Goal: Find specific page/section: Find specific page/section

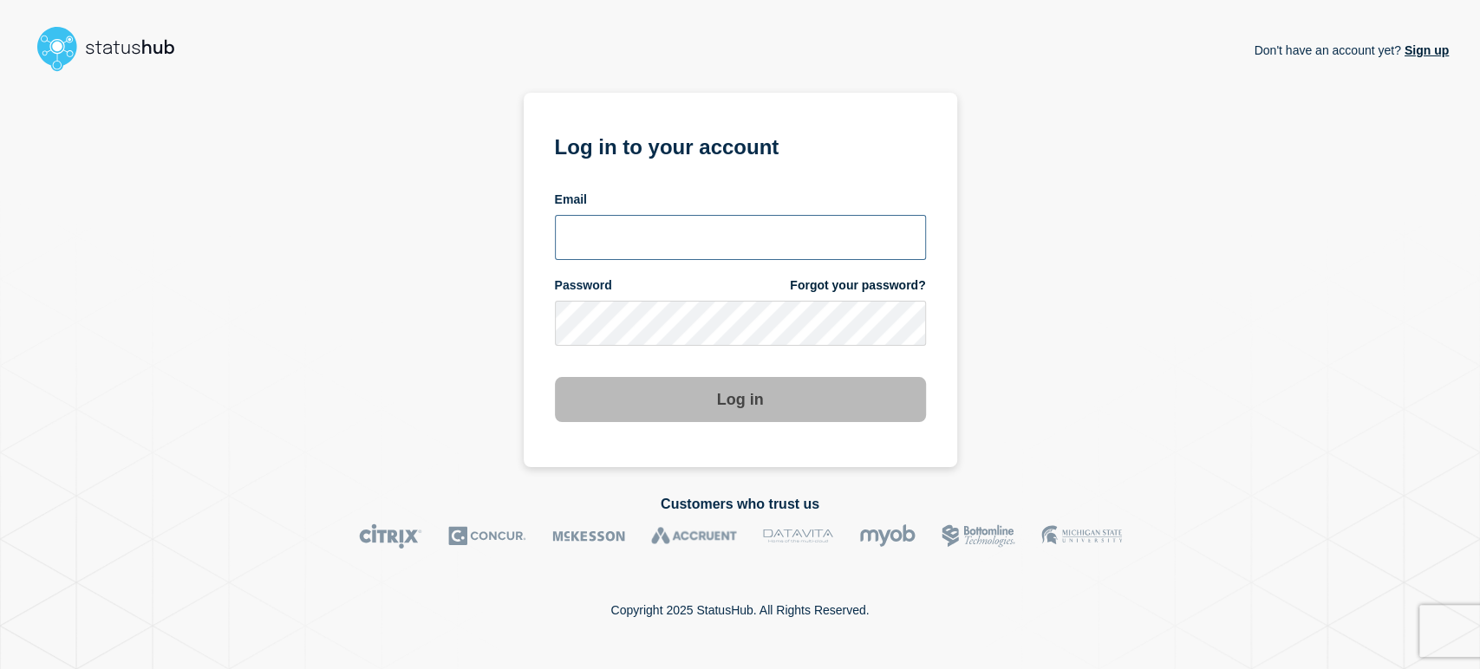
click at [667, 240] on input "email input" at bounding box center [740, 237] width 371 height 45
type input "[PERSON_NAME][EMAIL_ADDRESS][PERSON_NAME][DOMAIN_NAME]"
click at [555, 377] on button "Log in" at bounding box center [740, 399] width 371 height 45
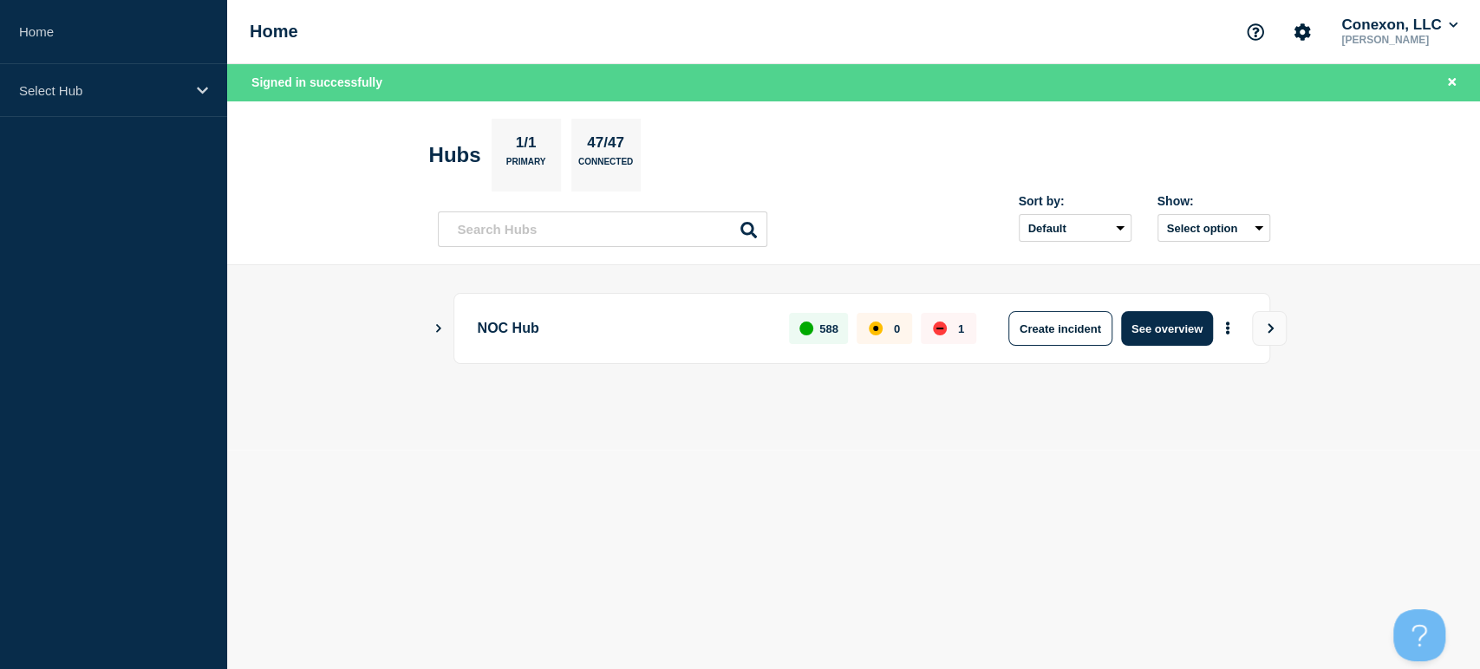
click at [1131, 346] on div "NOC Hub 588 0 1 Create incident See overview" at bounding box center [862, 328] width 817 height 71
click at [1136, 336] on button "See overview" at bounding box center [1167, 328] width 92 height 35
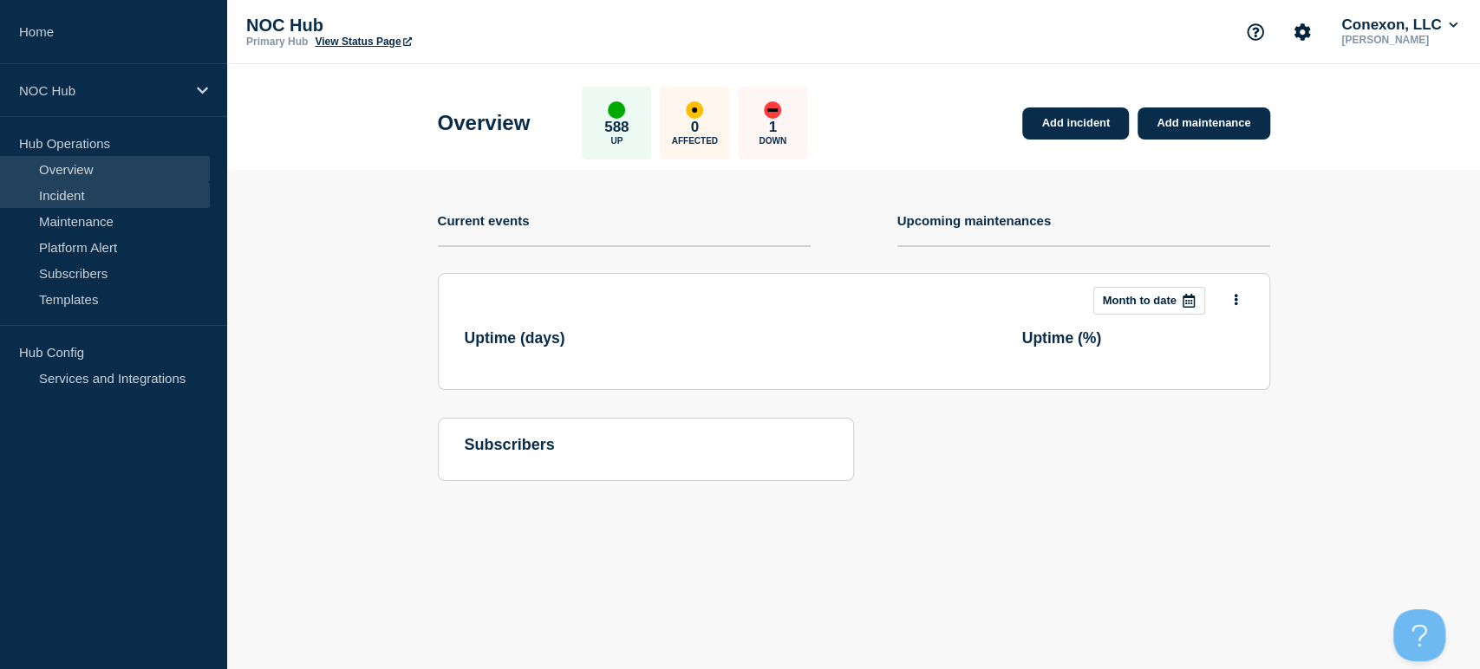
click at [134, 193] on link "Incident" at bounding box center [105, 195] width 210 height 26
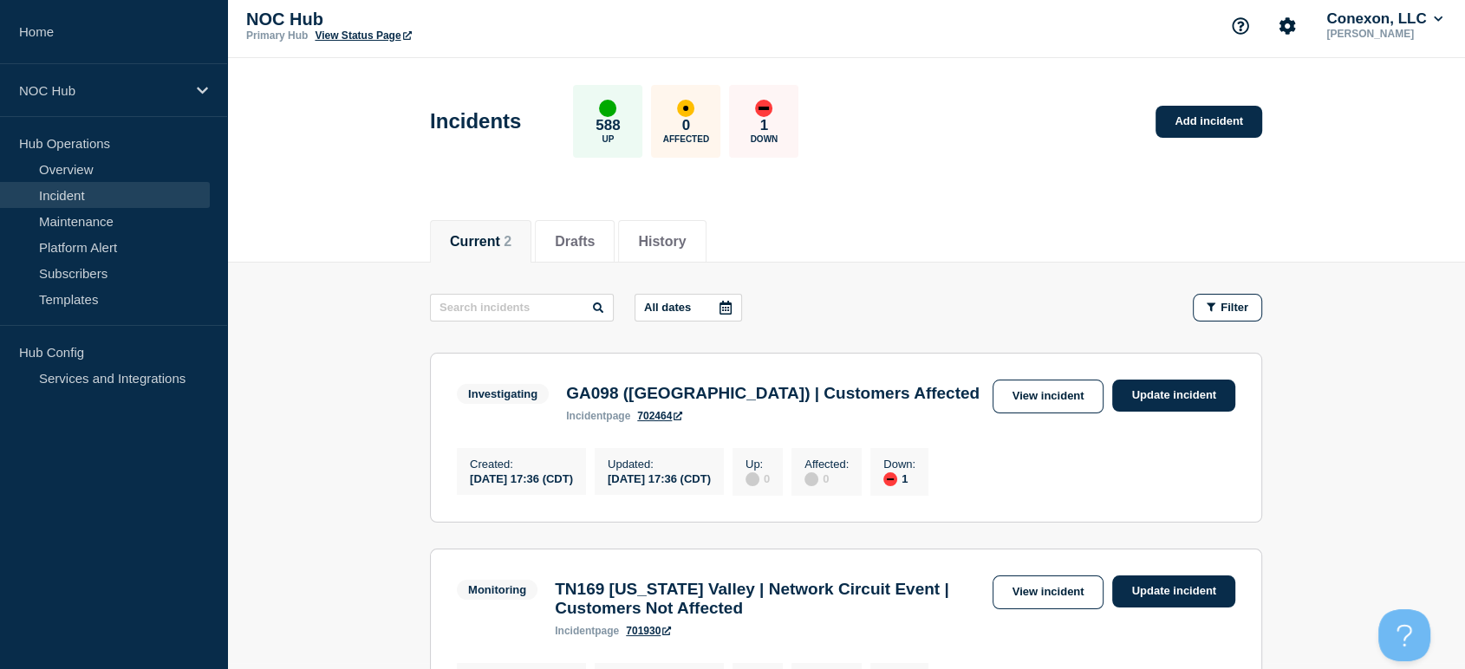
scroll to position [289, 0]
